Goal: Task Accomplishment & Management: Manage account settings

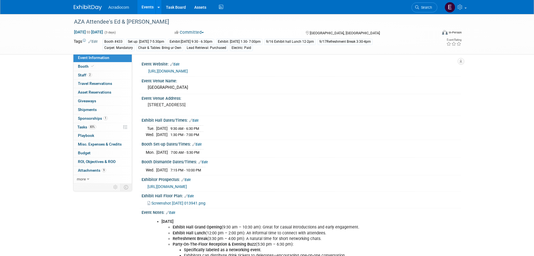
click at [188, 69] on link "https://annual.aza.org/2025/exhibit_sponsorship.cfm" at bounding box center [168, 71] width 40 height 4
click at [78, 68] on link "Booth" at bounding box center [102, 66] width 58 height 8
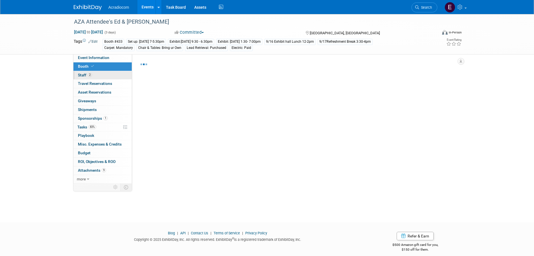
click at [84, 74] on span "Staff 2" at bounding box center [85, 75] width 14 height 4
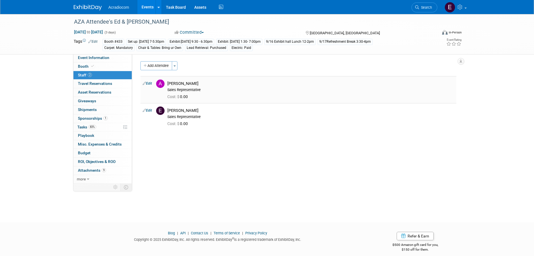
click at [151, 84] on link "Edit" at bounding box center [147, 83] width 9 height 4
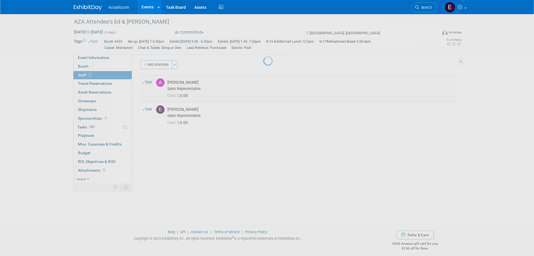
select select "14dd37f1-005a-4d60-9927-acbb83db71c4"
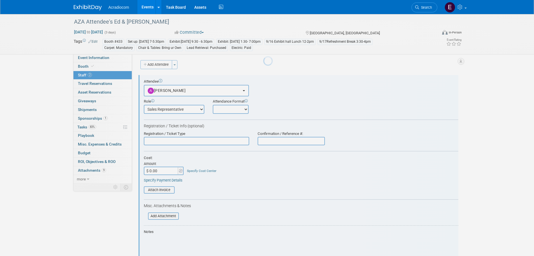
scroll to position [8, 0]
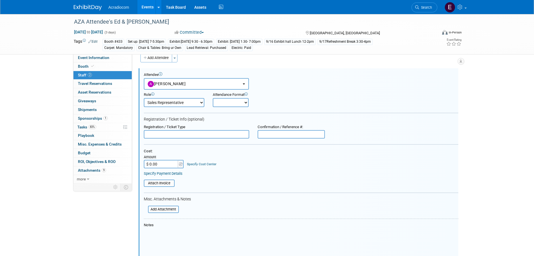
click at [179, 135] on input "text" at bounding box center [196, 134] width 105 height 8
click at [173, 210] on input "file" at bounding box center [145, 209] width 67 height 6
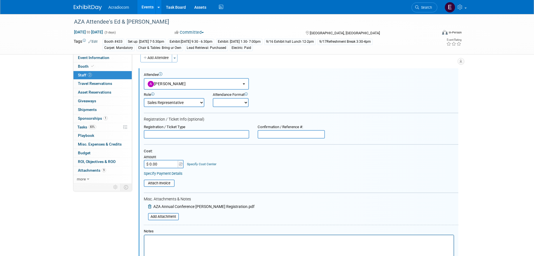
scroll to position [64, 0]
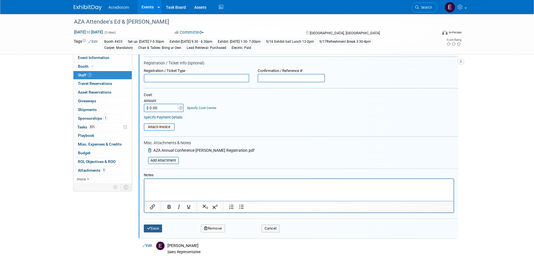
click at [155, 227] on button "Save" at bounding box center [153, 228] width 19 height 8
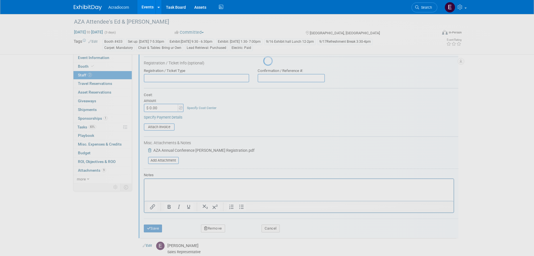
scroll to position [6, 0]
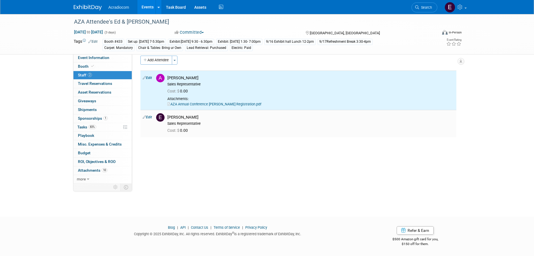
click at [272, 135] on td "Edwin Ospina Sales Representative Cost: $ 0.00" at bounding box center [310, 123] width 291 height 27
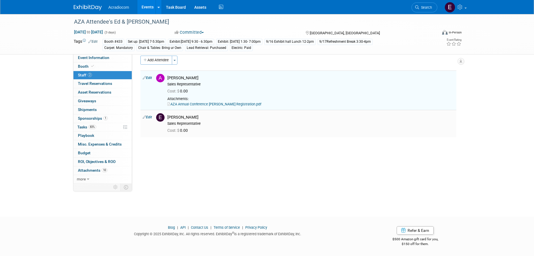
click at [281, 125] on div "Sales Representative" at bounding box center [310, 123] width 287 height 4
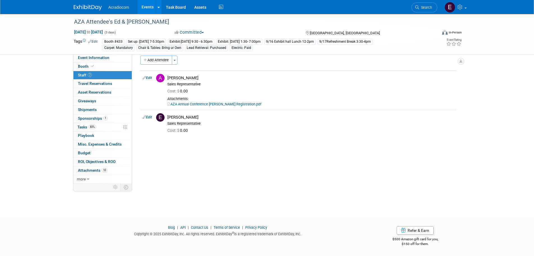
click at [147, 116] on link "Edit" at bounding box center [147, 117] width 9 height 4
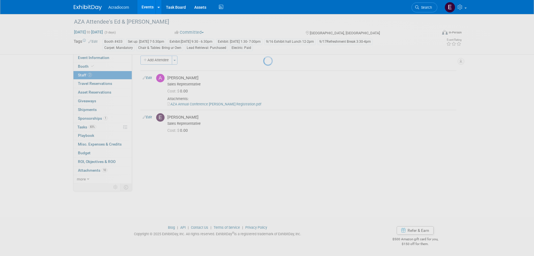
select select "e7d7f0b1-3550-4ffc-aae9-8a88f1aa53a6"
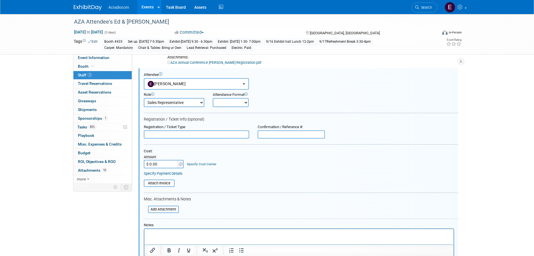
scroll to position [131, 0]
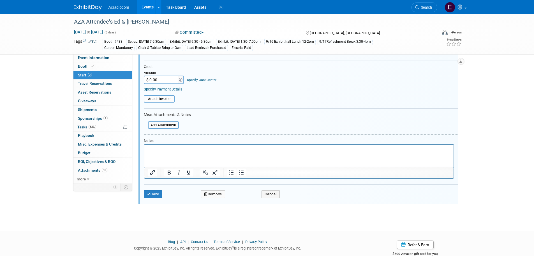
click at [128, 190] on div at bounding box center [102, 187] width 59 height 8
click at [150, 196] on button "Save" at bounding box center [153, 194] width 19 height 8
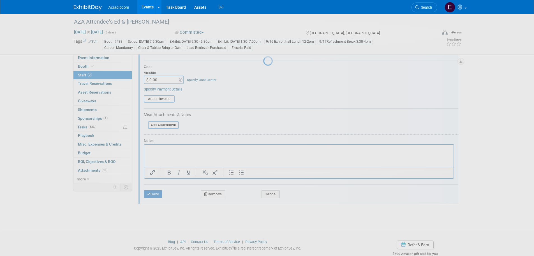
scroll to position [6, 0]
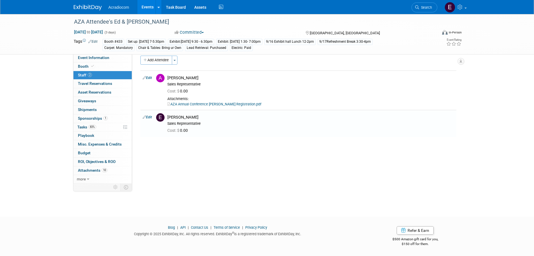
click at [99, 4] on link at bounding box center [91, 5] width 35 height 4
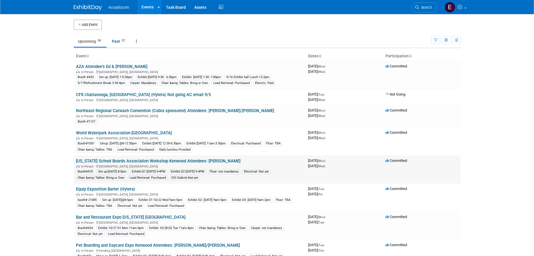
click at [178, 161] on link "[US_STATE] School Boards Association Workshop Kenwood Attendees: [PERSON_NAME]" at bounding box center [158, 160] width 165 height 5
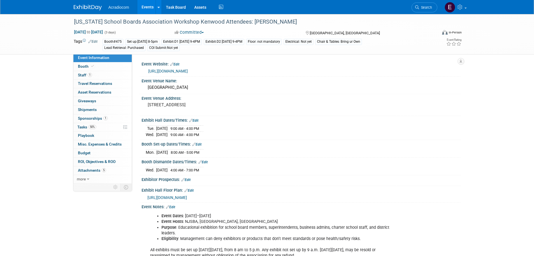
click at [82, 6] on img at bounding box center [88, 8] width 28 height 6
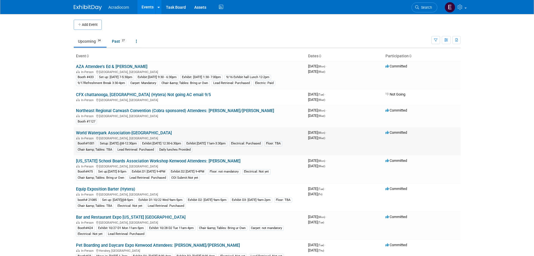
click at [137, 134] on link "World Waterpark Association-[GEOGRAPHIC_DATA]" at bounding box center [124, 132] width 96 height 5
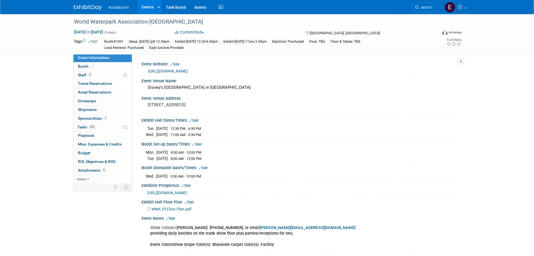
click at [79, 10] on img at bounding box center [88, 8] width 28 height 6
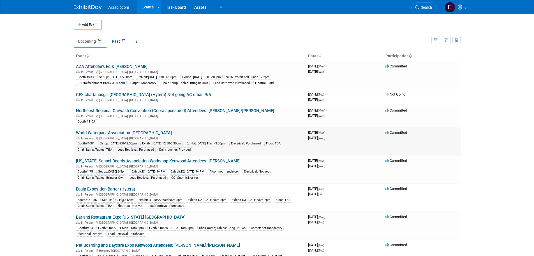
click at [105, 131] on link "World Waterpark Association-Kenwood" at bounding box center [124, 132] width 96 height 5
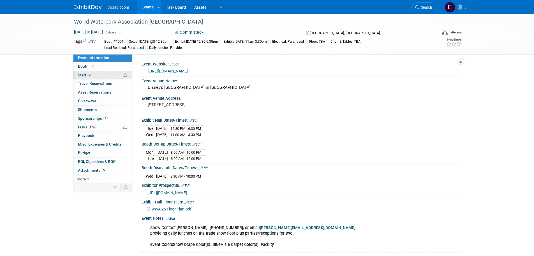
click at [104, 78] on link "2 Staff 2" at bounding box center [102, 75] width 58 height 8
click at [91, 5] on img at bounding box center [88, 8] width 28 height 6
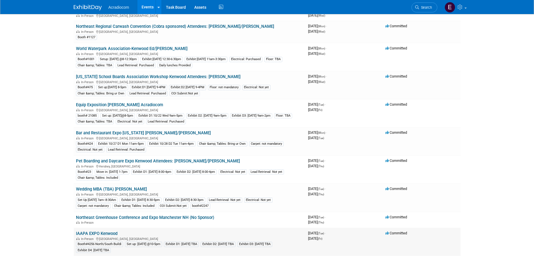
scroll to position [56, 0]
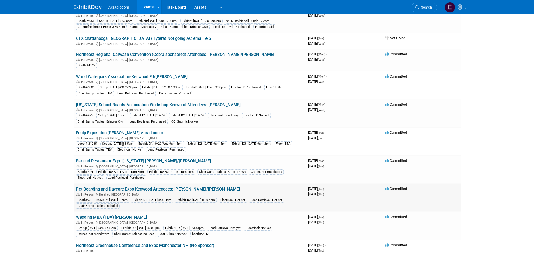
click at [115, 185] on td "Pet Boarding and Daycare Expo Kenwood Attendees: [PERSON_NAME]/[PERSON_NAME] In…" at bounding box center [190, 197] width 232 height 28
click at [116, 187] on link "Pet Boarding and Daycare Expo Kenwood Attendees: [PERSON_NAME]/[PERSON_NAME]" at bounding box center [158, 188] width 164 height 5
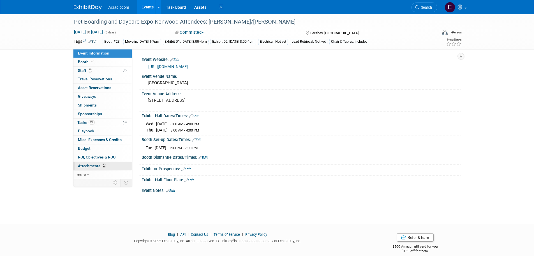
click at [111, 166] on link "2 Attachments 2" at bounding box center [102, 166] width 58 height 8
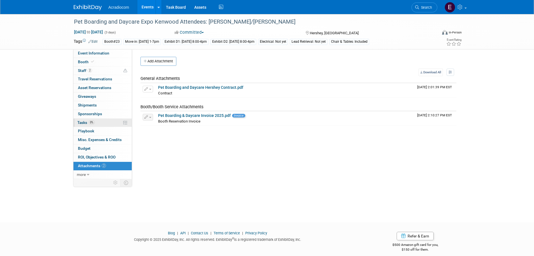
click at [110, 121] on link "0% Tasks 0%" at bounding box center [102, 122] width 58 height 8
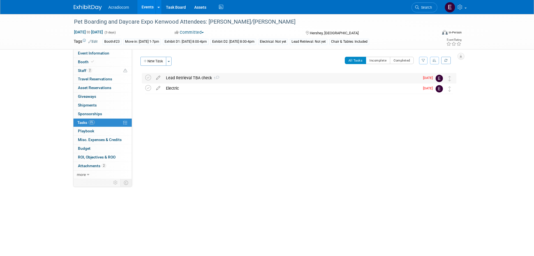
click at [188, 80] on div "Lead Retrieval TBA check 1" at bounding box center [291, 78] width 257 height 10
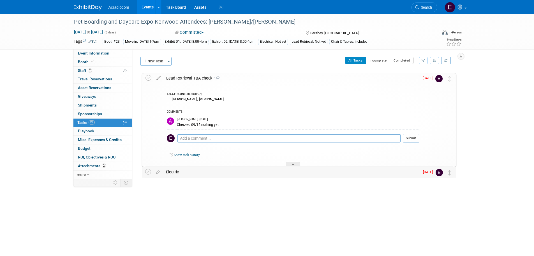
click at [216, 170] on div "Electric" at bounding box center [291, 172] width 257 height 10
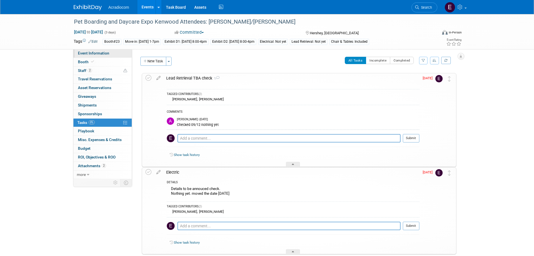
click at [105, 52] on span "Event Information" at bounding box center [93, 53] width 31 height 4
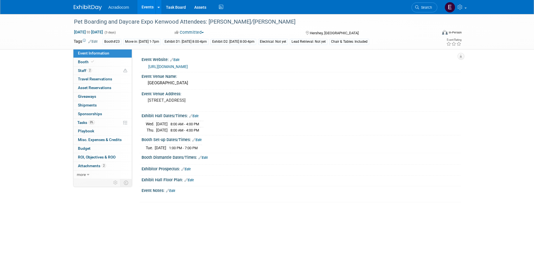
drag, startPoint x: 101, startPoint y: 2, endPoint x: 299, endPoint y: 50, distance: 203.9
click at [299, 50] on div "Event Website: Edit [URL][DOMAIN_NAME] Event Venue Name: [GEOGRAPHIC_DATA]" at bounding box center [296, 114] width 329 height 130
click at [193, 70] on div "[URL][DOMAIN_NAME]" at bounding box center [301, 66] width 319 height 8
click at [188, 68] on link "[URL][DOMAIN_NAME]" at bounding box center [168, 66] width 40 height 4
click at [98, 8] on img at bounding box center [88, 8] width 28 height 6
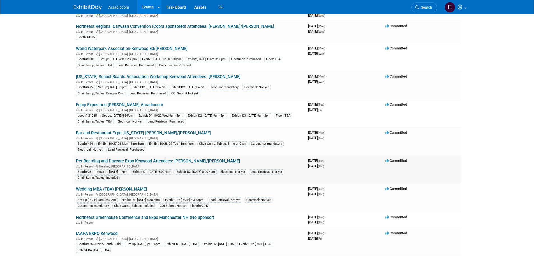
scroll to position [112, 0]
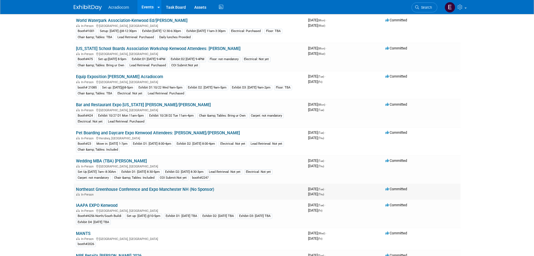
click at [122, 188] on link "Northeast Greenhouse Conference and Expo Manchester NH (No Sponsor)" at bounding box center [145, 189] width 138 height 5
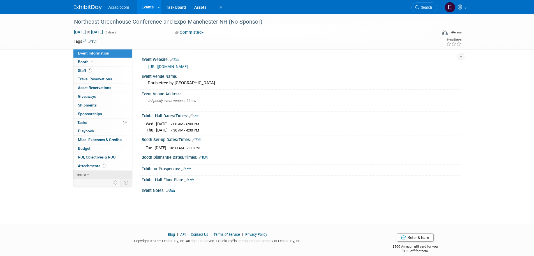
drag, startPoint x: 95, startPoint y: 173, endPoint x: 83, endPoint y: 175, distance: 12.1
click at [83, 175] on span "more" at bounding box center [81, 174] width 9 height 4
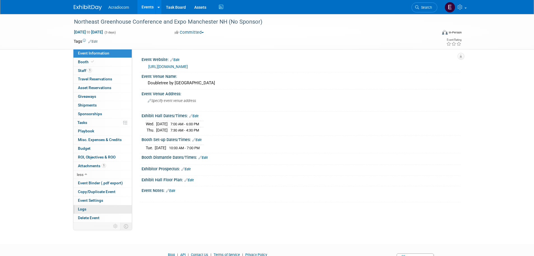
click at [91, 210] on link "Logs" at bounding box center [102, 209] width 58 height 8
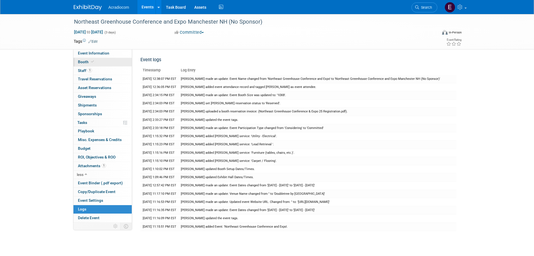
click at [89, 61] on span "Booth" at bounding box center [86, 61] width 17 height 4
